Goal: Find specific page/section: Find specific page/section

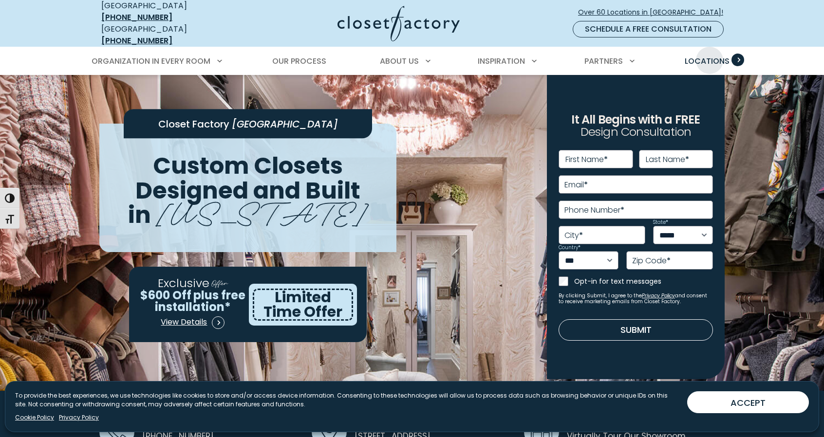
click at [710, 56] on span "Locations" at bounding box center [707, 61] width 45 height 11
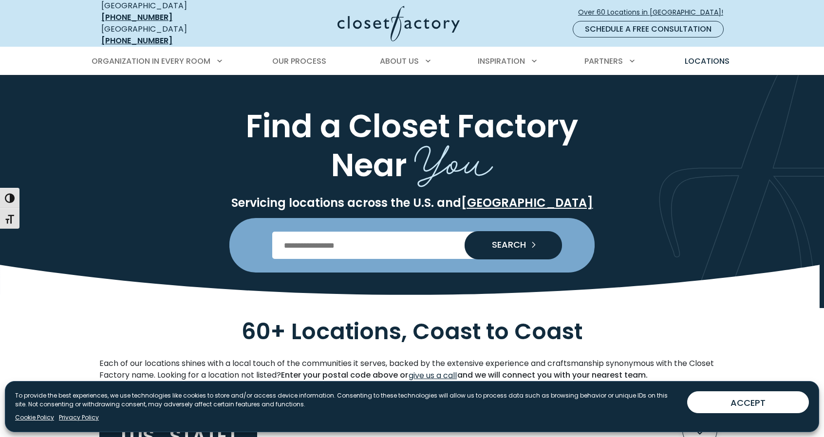
click at [325, 238] on input "Enter Postal Code" at bounding box center [412, 245] width 280 height 27
type input "******"
click at [516, 246] on button "SEARCH" at bounding box center [513, 245] width 97 height 27
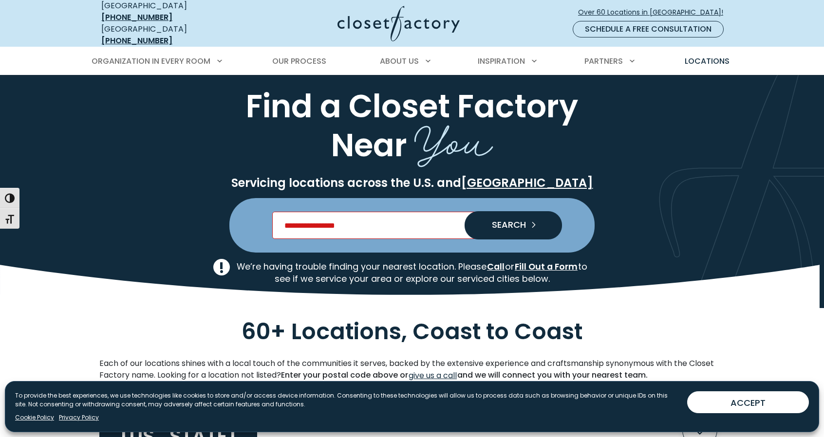
click at [395, 221] on input "Enter Postal Code" at bounding box center [412, 225] width 280 height 27
type input "*****"
click at [499, 221] on span "SEARCH" at bounding box center [505, 225] width 42 height 9
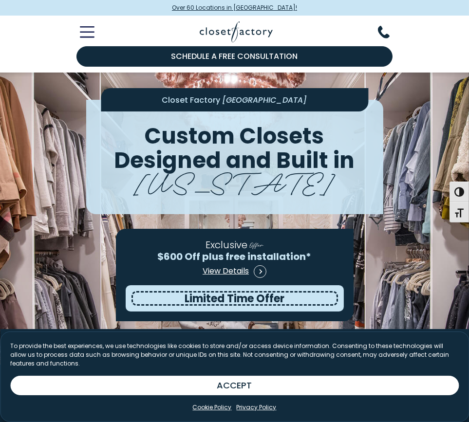
click at [421, 31] on div "Schedule a Free Consultation Organization in Every Room Custom Closets Walk-In …" at bounding box center [234, 44] width 469 height 57
click at [423, 66] on div "Schedule a Free Consultation Organization in Every Room Custom Closets Walk-In …" at bounding box center [234, 44] width 469 height 57
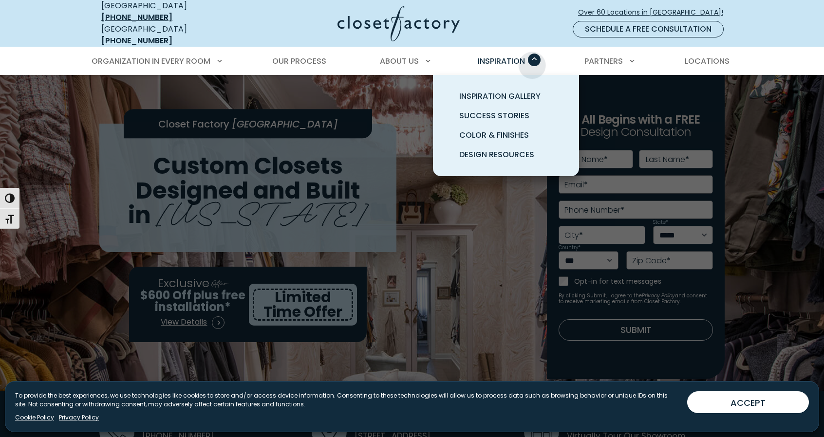
click at [525, 56] on span "Inspiration" at bounding box center [501, 61] width 47 height 11
click at [513, 91] on span "Inspiration Gallery" at bounding box center [499, 96] width 81 height 11
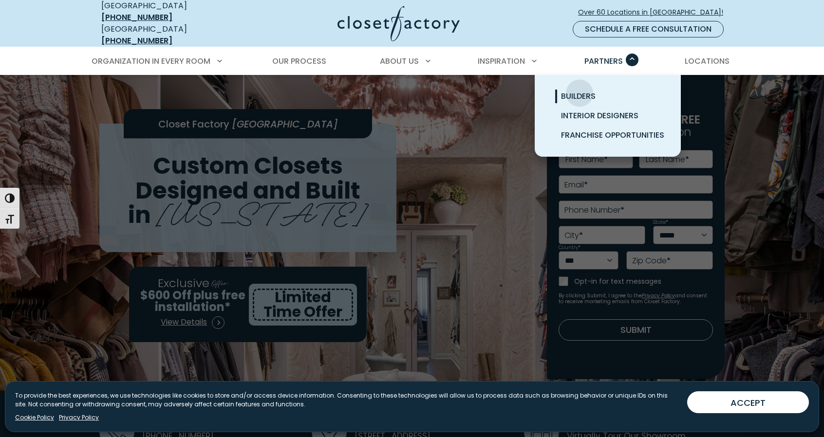
click at [580, 91] on span "Builders" at bounding box center [578, 96] width 35 height 11
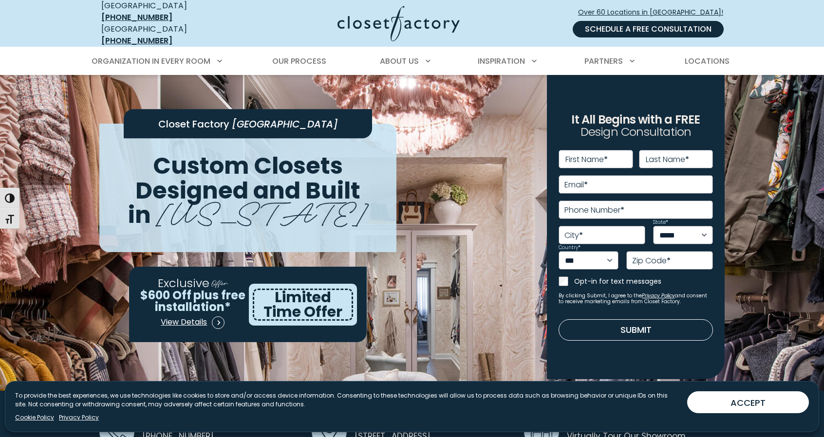
click at [609, 26] on link "Schedule a Free Consultation" at bounding box center [648, 29] width 151 height 17
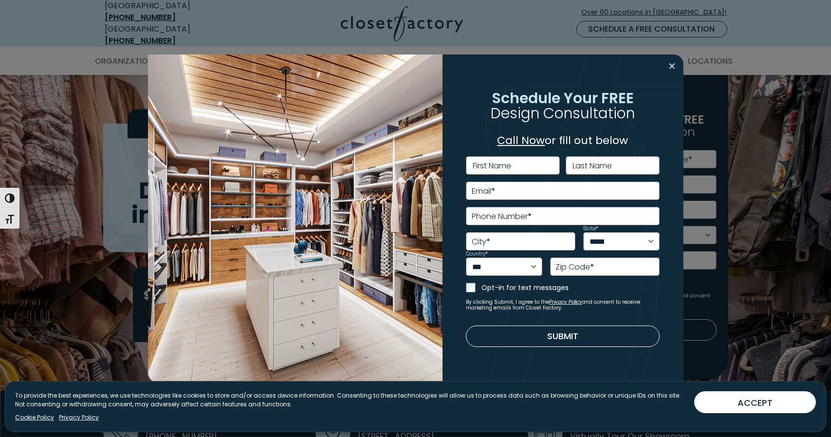
click at [667, 68] on button "Close modal" at bounding box center [673, 66] width 14 height 16
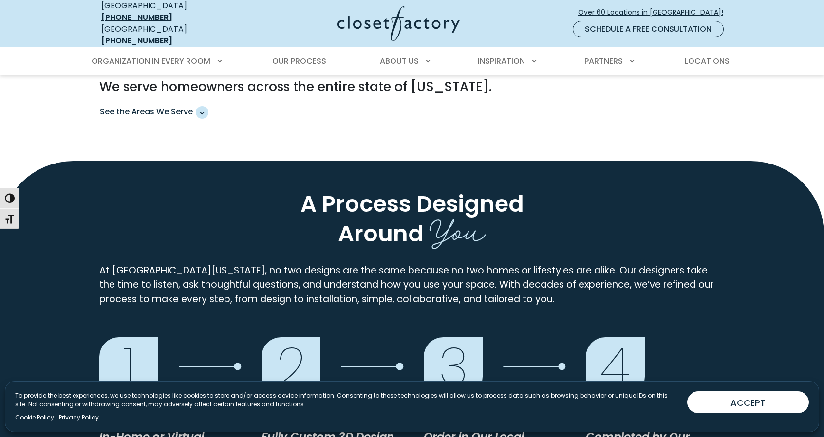
scroll to position [682, 0]
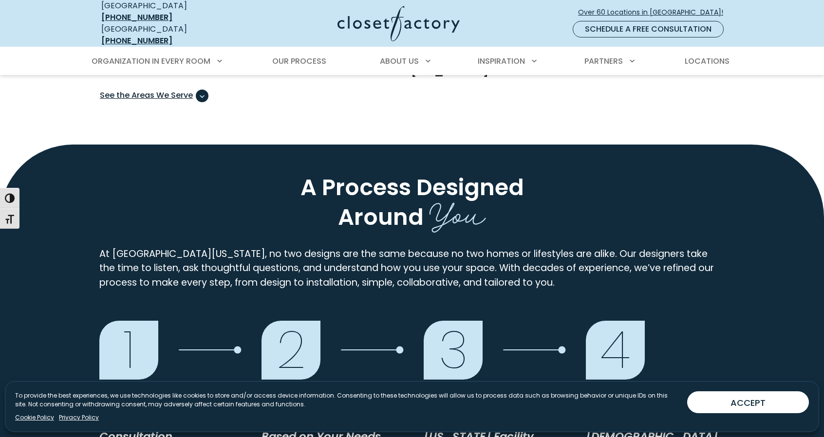
click at [175, 90] on span "See the Areas We Serve" at bounding box center [154, 96] width 109 height 13
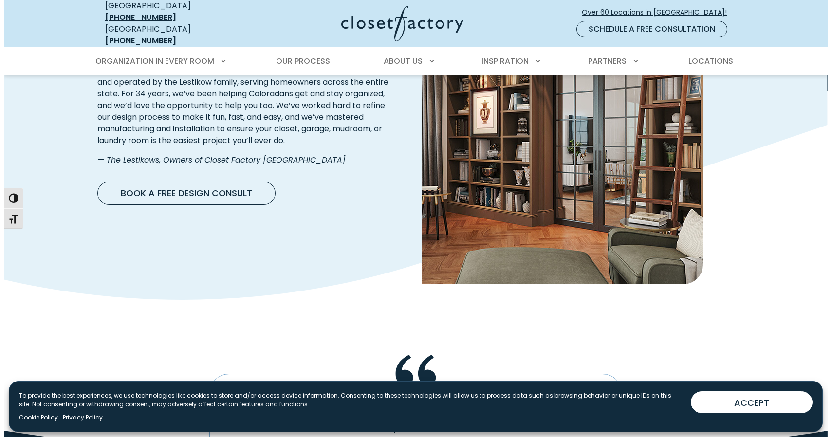
scroll to position [1802, 0]
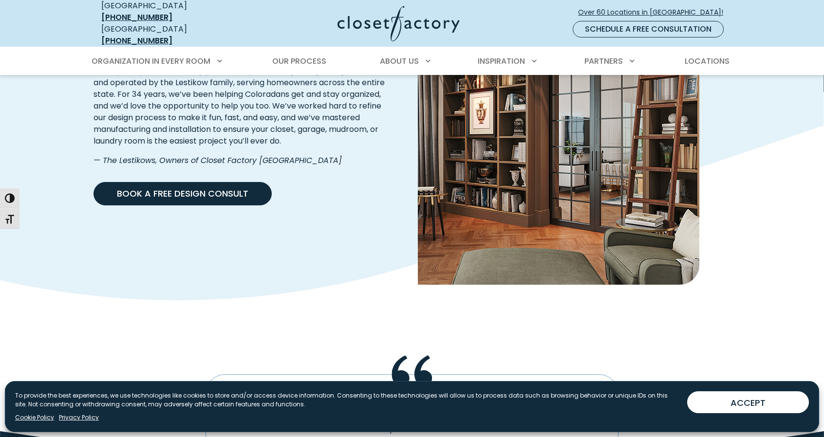
click at [240, 182] on link "Book a Free Design Consult" at bounding box center [183, 193] width 178 height 23
